Goal: Task Accomplishment & Management: Manage account settings

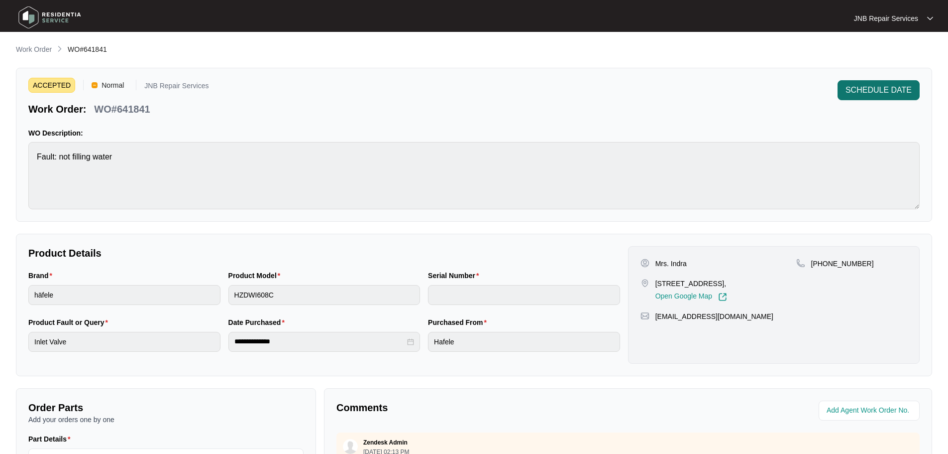
click at [858, 91] on span "SCHEDULE DATE" at bounding box center [879, 90] width 66 height 12
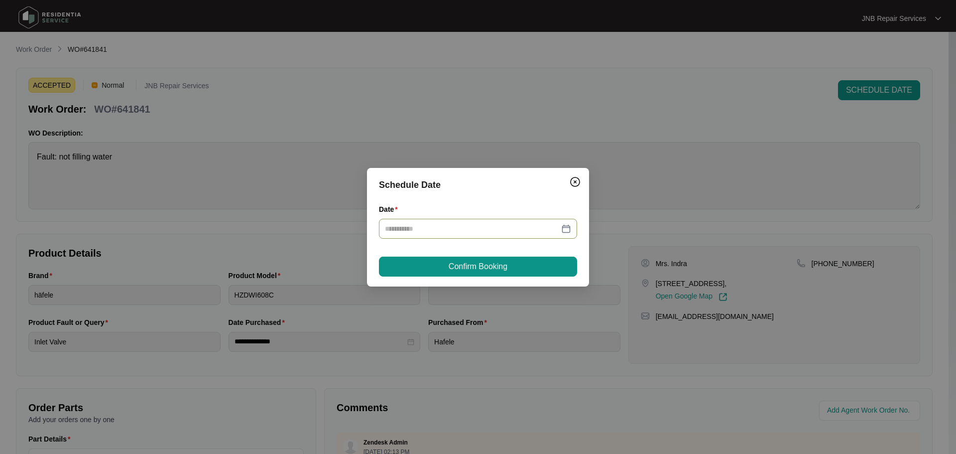
click at [570, 230] on div at bounding box center [478, 228] width 186 height 11
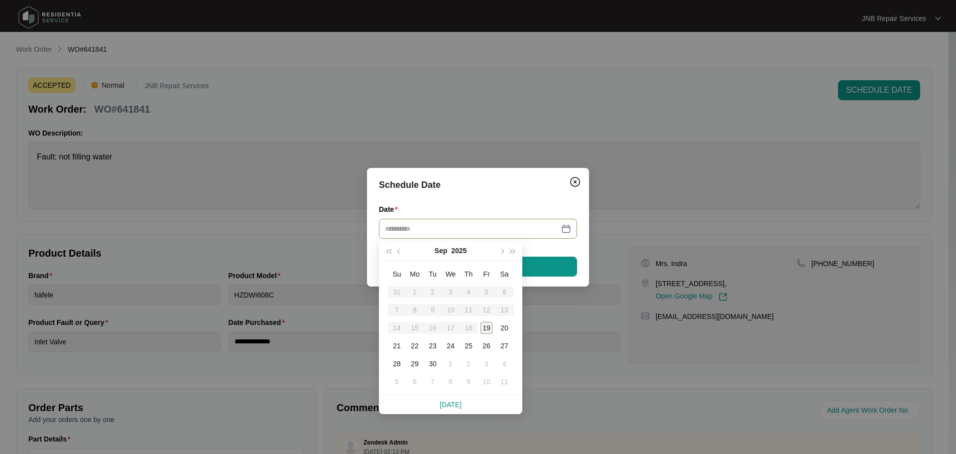
type input "**********"
click at [399, 349] on div "21" at bounding box center [397, 346] width 12 height 12
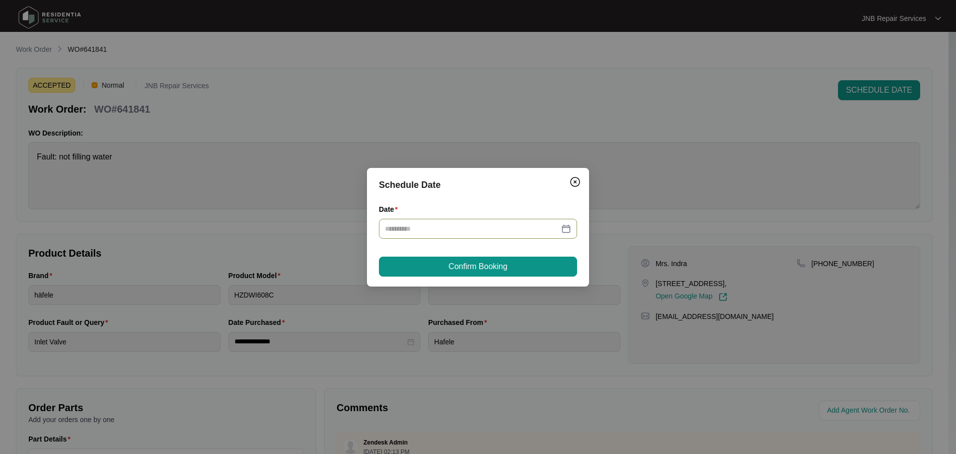
type input "**********"
click at [566, 225] on icon "close-circle" at bounding box center [567, 228] width 7 height 7
click at [566, 229] on div at bounding box center [478, 228] width 186 height 11
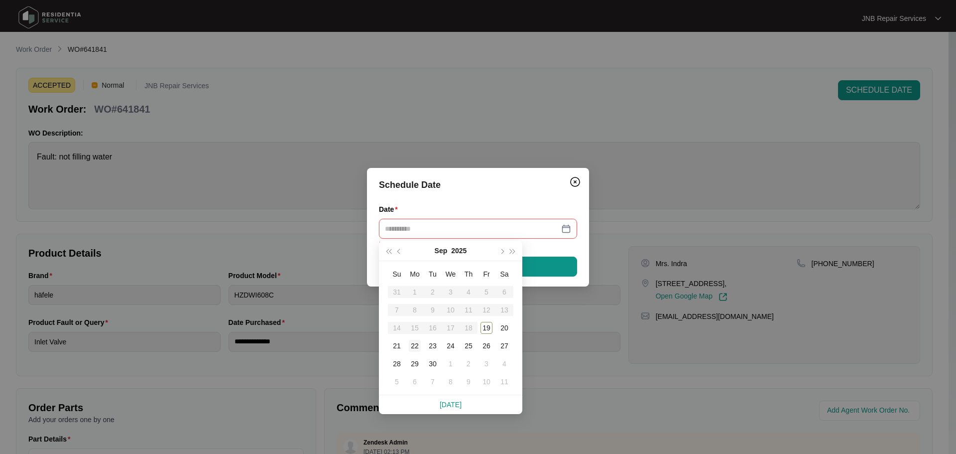
click at [412, 350] on div "22" at bounding box center [415, 346] width 12 height 12
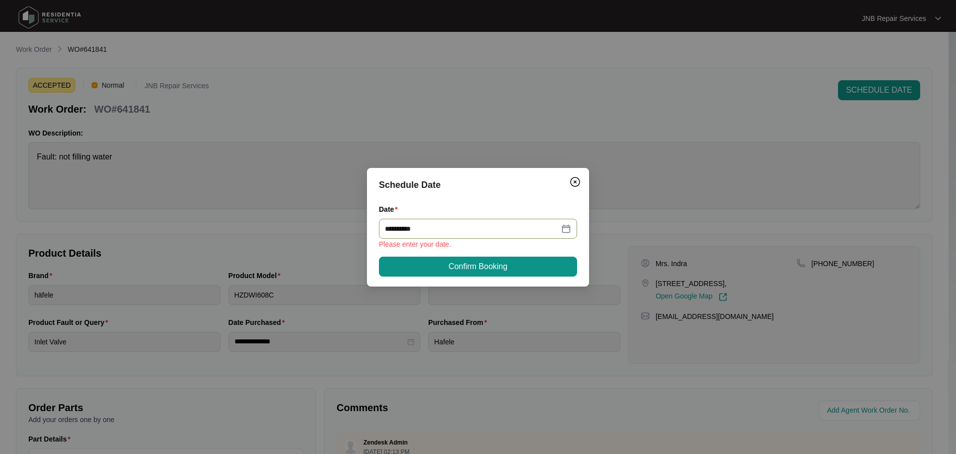
type input "**********"
click at [515, 265] on button "Confirm Booking" at bounding box center [478, 266] width 198 height 20
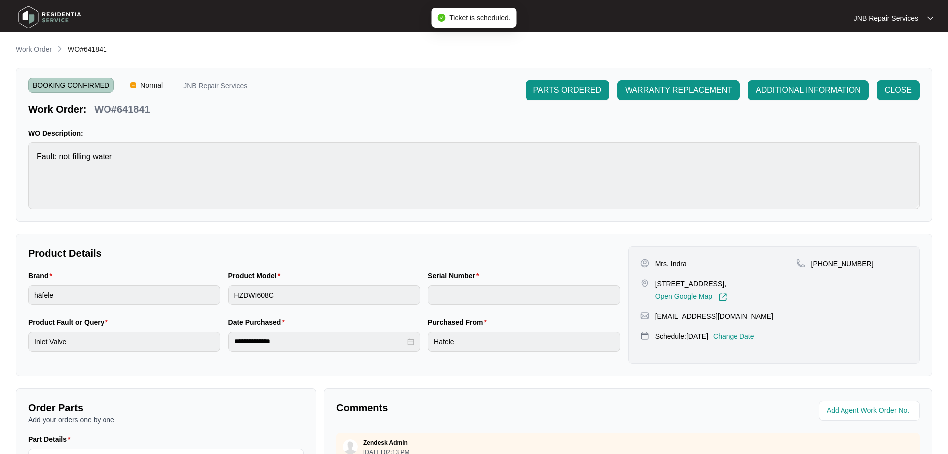
click at [49, 12] on img at bounding box center [50, 17] width 70 height 30
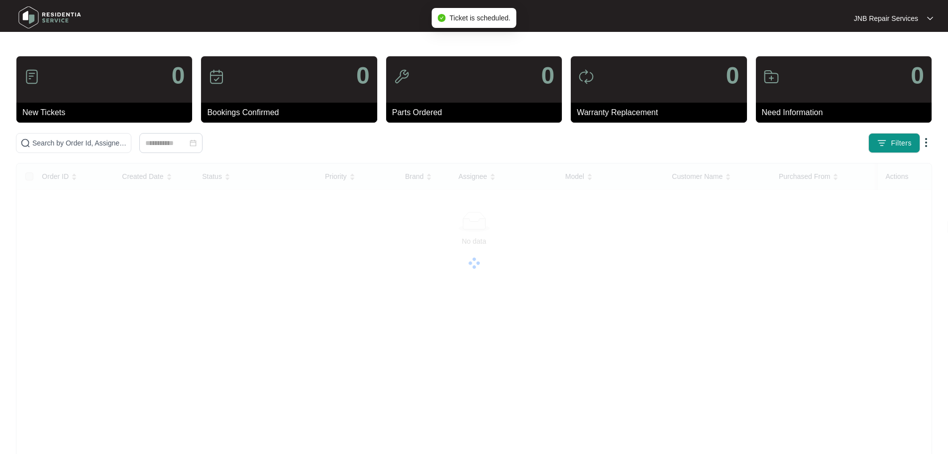
click at [49, 12] on img at bounding box center [50, 17] width 70 height 30
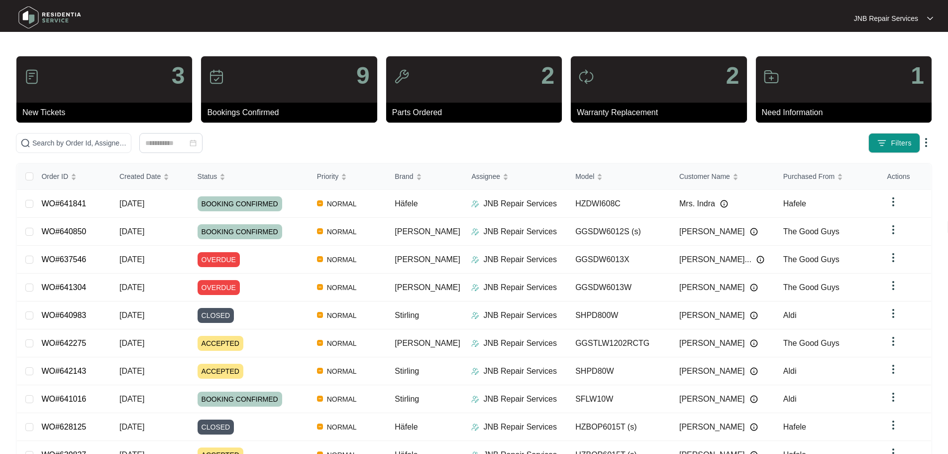
click at [47, 17] on img at bounding box center [50, 17] width 70 height 30
click at [196, 151] on div "Click to sort ascending" at bounding box center [216, 154] width 78 height 17
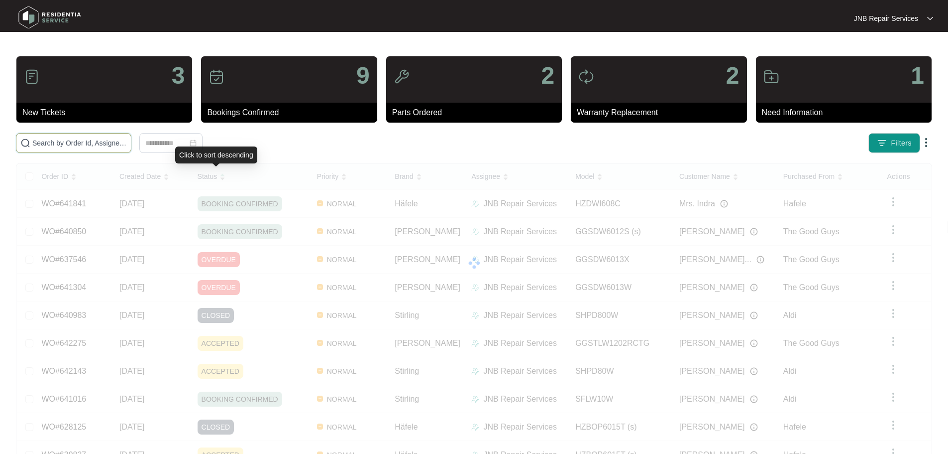
click at [127, 142] on input "text" at bounding box center [79, 142] width 95 height 11
paste input "641693"
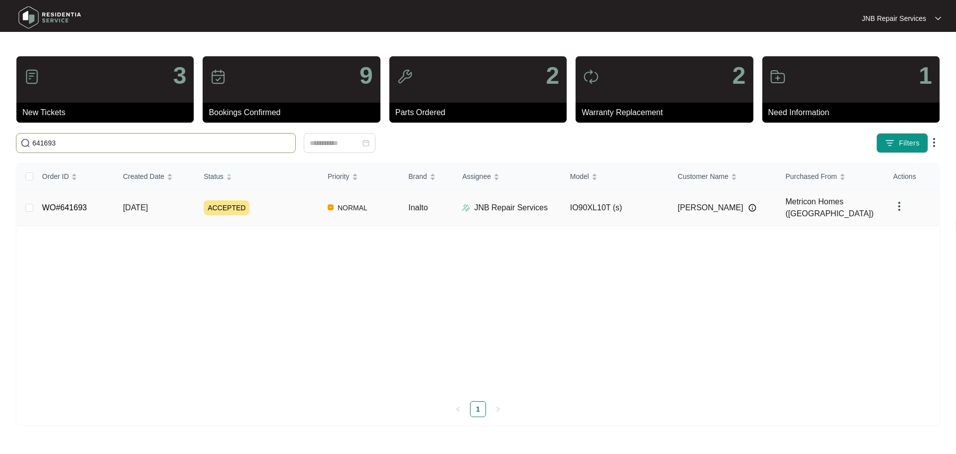
type input "641693"
click at [292, 204] on div "ACCEPTED" at bounding box center [262, 207] width 116 height 15
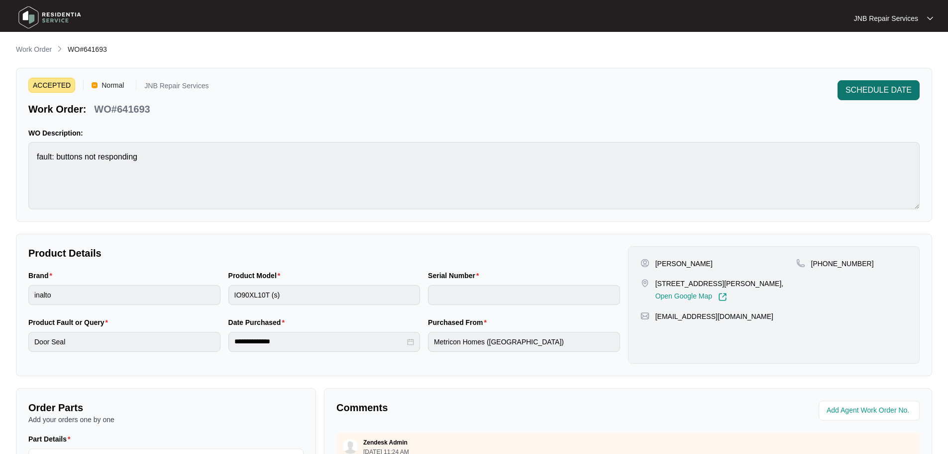
click at [852, 88] on span "SCHEDULE DATE" at bounding box center [879, 90] width 66 height 12
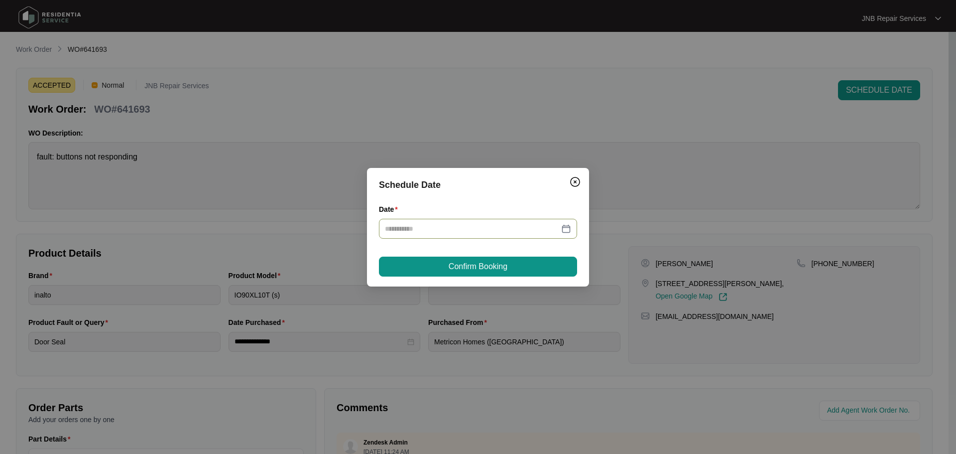
click at [566, 228] on div at bounding box center [478, 228] width 186 height 11
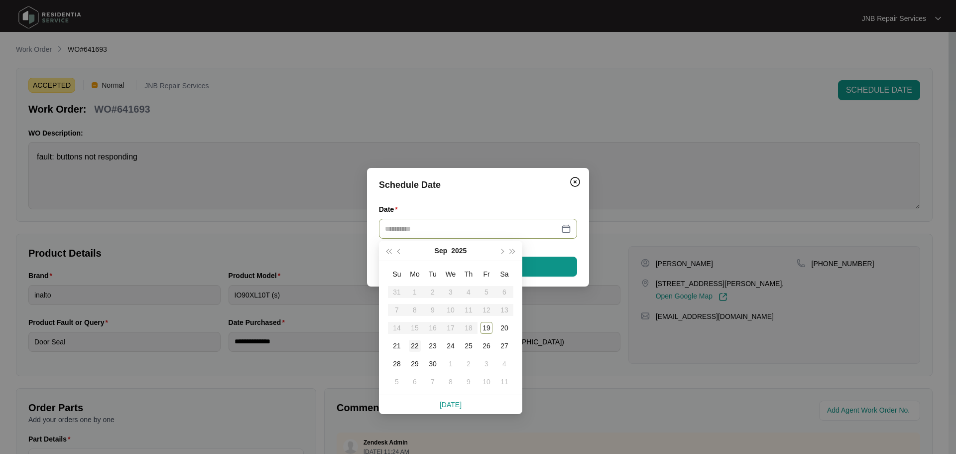
click at [421, 346] on td "22" at bounding box center [415, 346] width 18 height 18
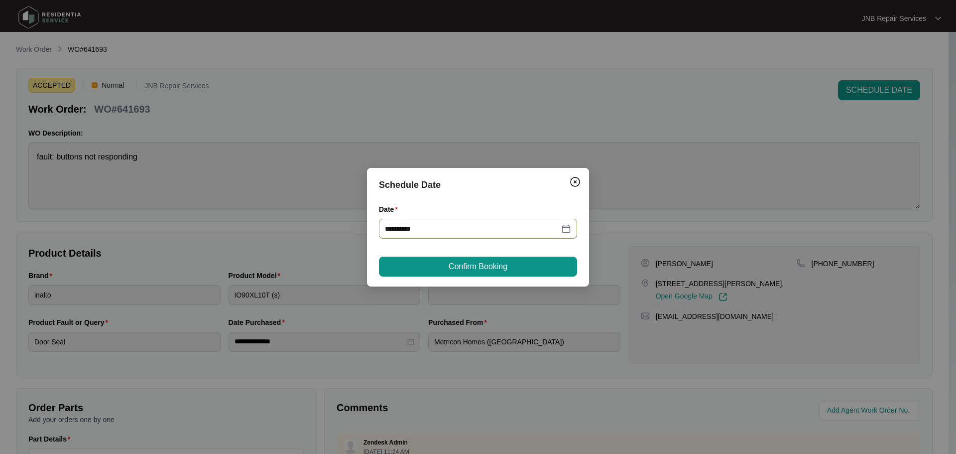
type input "**********"
click at [481, 269] on span "Confirm Booking" at bounding box center [478, 266] width 59 height 12
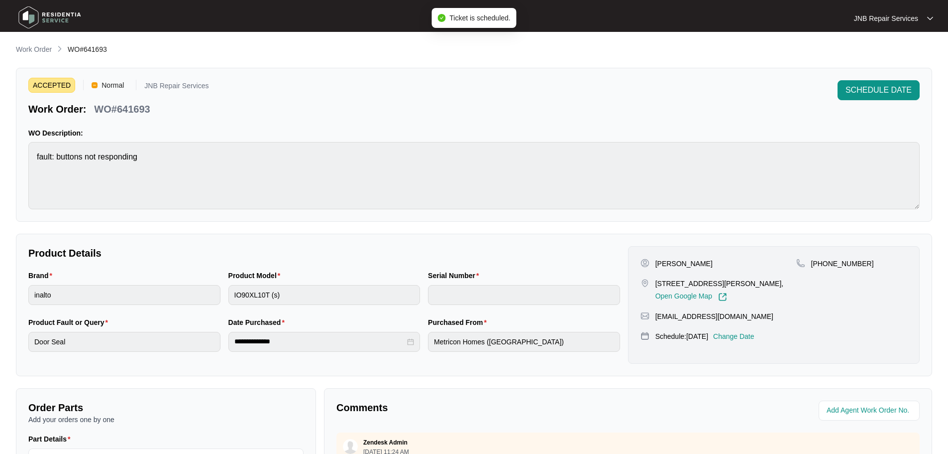
click at [59, 21] on img at bounding box center [50, 17] width 70 height 30
click at [60, 20] on img at bounding box center [50, 17] width 70 height 30
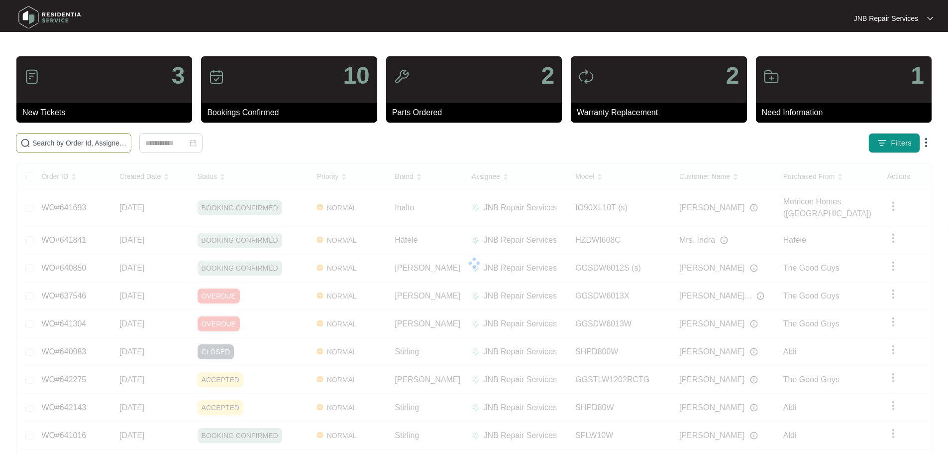
click at [127, 145] on input "text" at bounding box center [79, 142] width 95 height 11
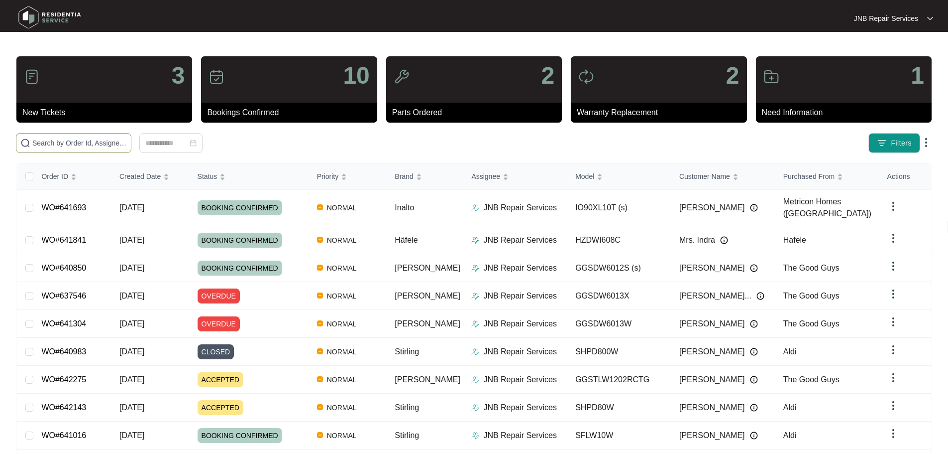
click at [127, 145] on input "text" at bounding box center [79, 142] width 95 height 11
paste input "641693"
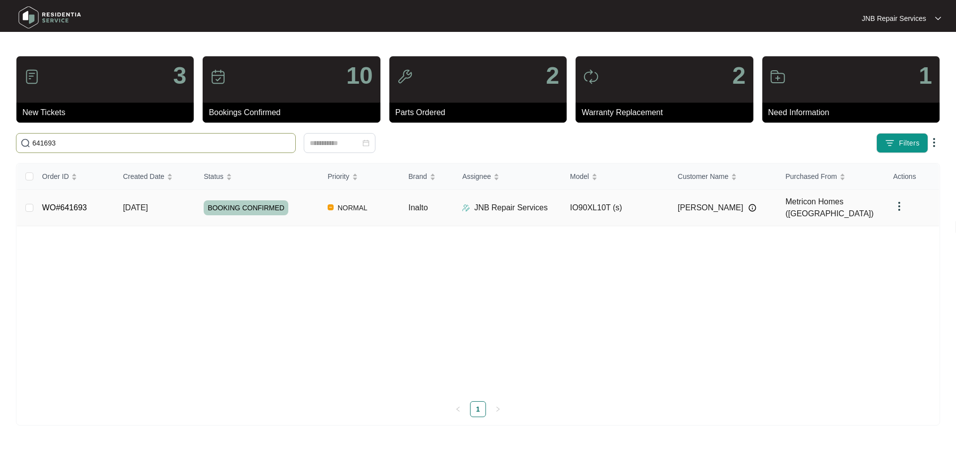
type input "641693"
click at [596, 205] on td "IO90XL10T (s)" at bounding box center [616, 208] width 108 height 36
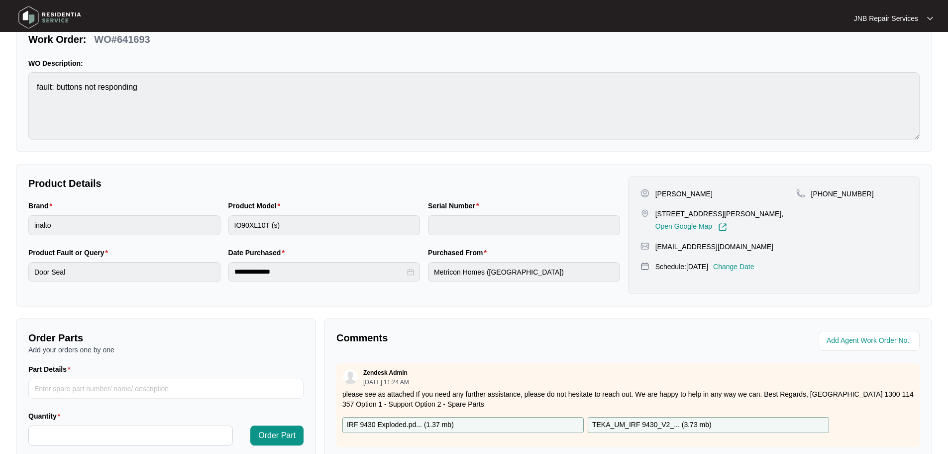
scroll to position [58, 0]
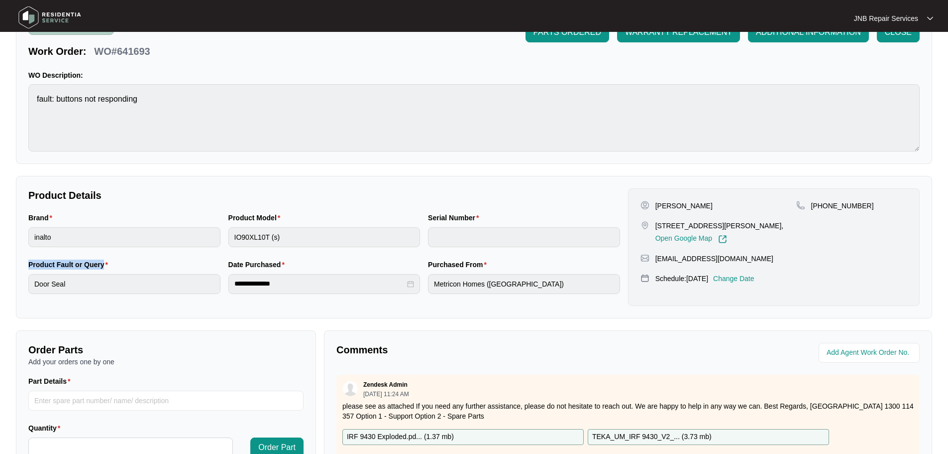
drag, startPoint x: 28, startPoint y: 267, endPoint x: 102, endPoint y: 259, distance: 74.6
click at [102, 259] on div "Product Fault or Query Door Seal" at bounding box center [124, 282] width 200 height 47
copy label "Product Fault or Query"
click at [52, 10] on img at bounding box center [50, 17] width 70 height 30
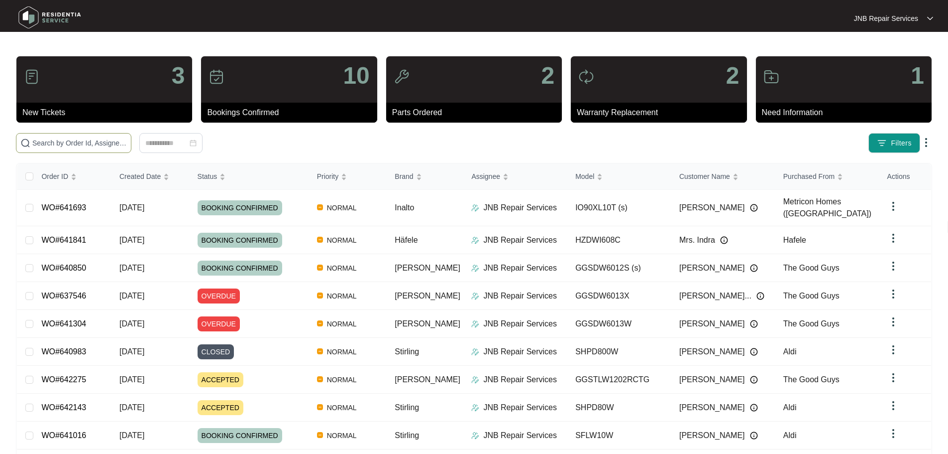
click at [127, 143] on input "text" at bounding box center [79, 142] width 95 height 11
paste input "641363"
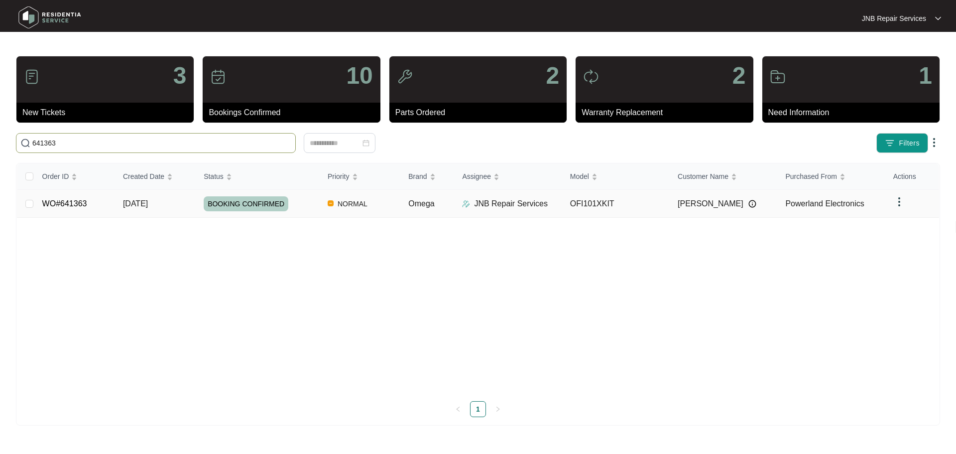
type input "641363"
click at [310, 208] on div "BOOKING CONFIRMED" at bounding box center [262, 203] width 116 height 15
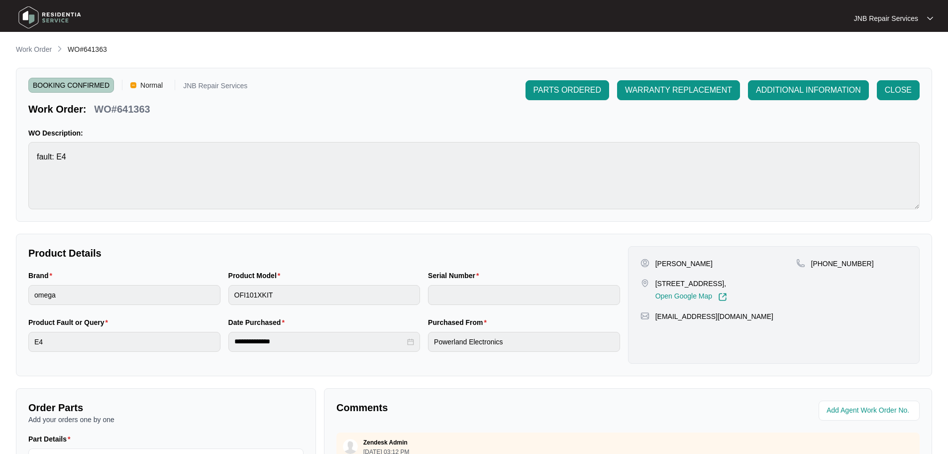
click at [68, 13] on img at bounding box center [50, 17] width 70 height 30
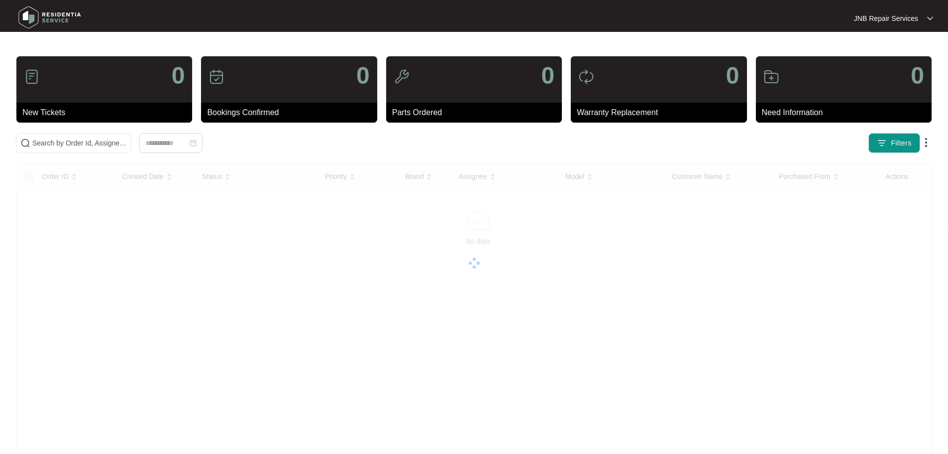
click at [68, 13] on img at bounding box center [50, 17] width 70 height 30
